Goal: Entertainment & Leisure: Consume media (video, audio)

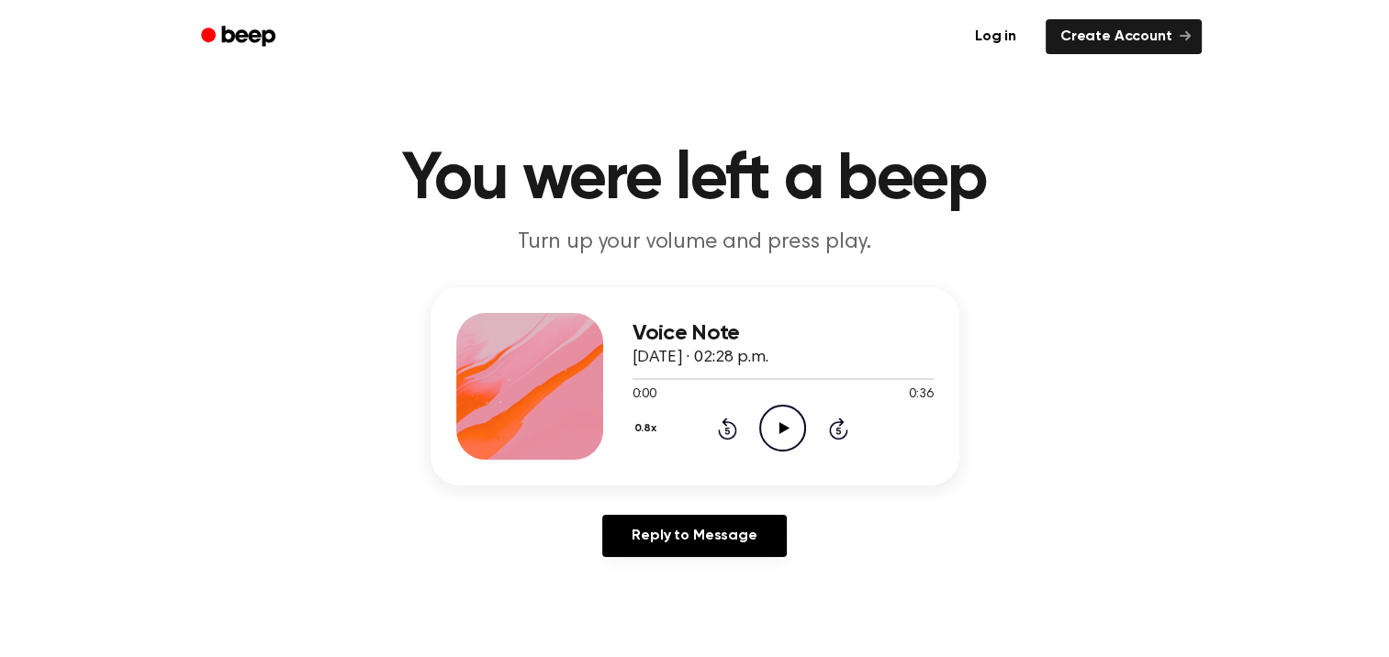
click at [776, 427] on icon "Play Audio" at bounding box center [782, 428] width 47 height 47
click at [625, 377] on div "Voice Note [DATE] · 02:28 p.m. 0:31 0:36 Your browser does not support the [obj…" at bounding box center [694, 386] width 529 height 198
click at [786, 426] on icon at bounding box center [782, 428] width 8 height 12
click at [786, 426] on icon at bounding box center [784, 428] width 10 height 12
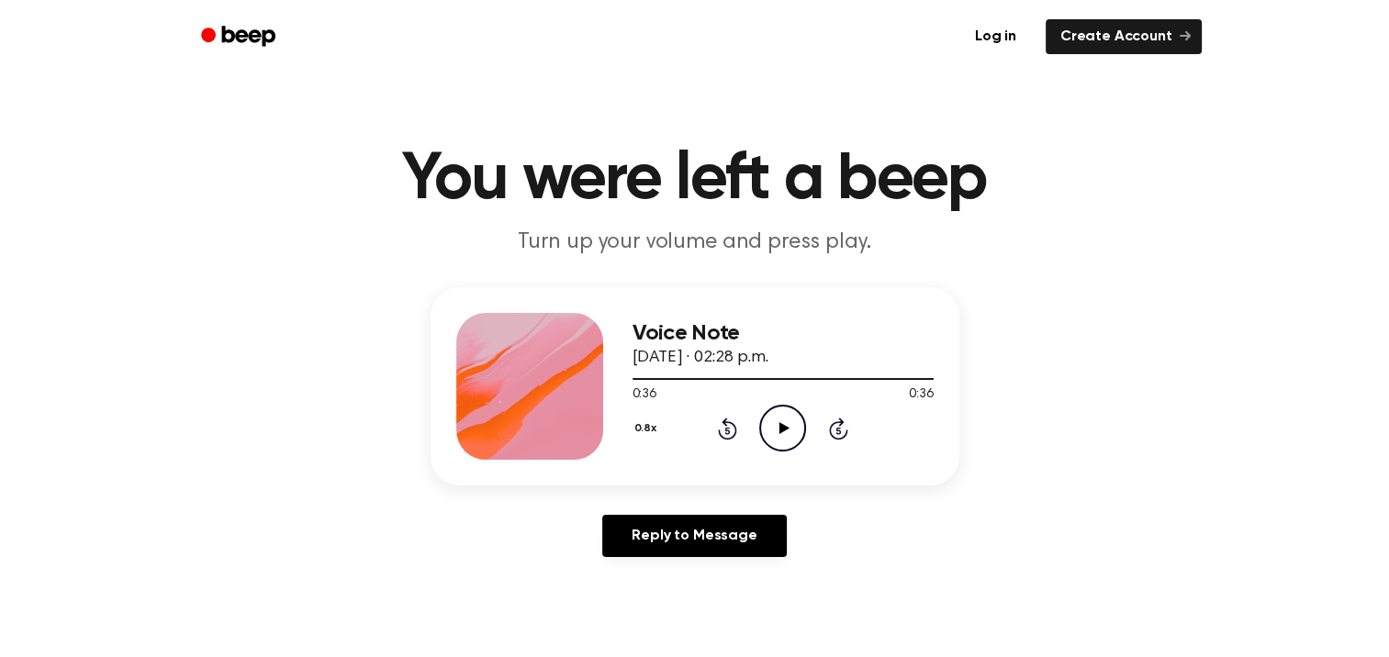
click at [786, 424] on icon "Play Audio" at bounding box center [782, 428] width 47 height 47
